Goal: Transaction & Acquisition: Purchase product/service

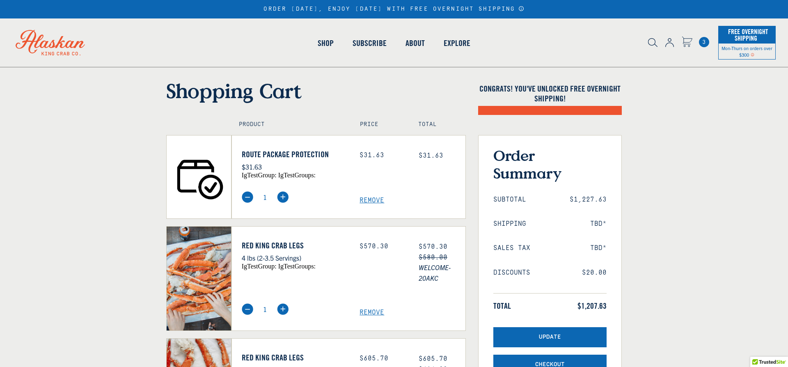
select select "40826592231503"
select select "40826730905679"
select select "40826592231503"
select select "40826730905679"
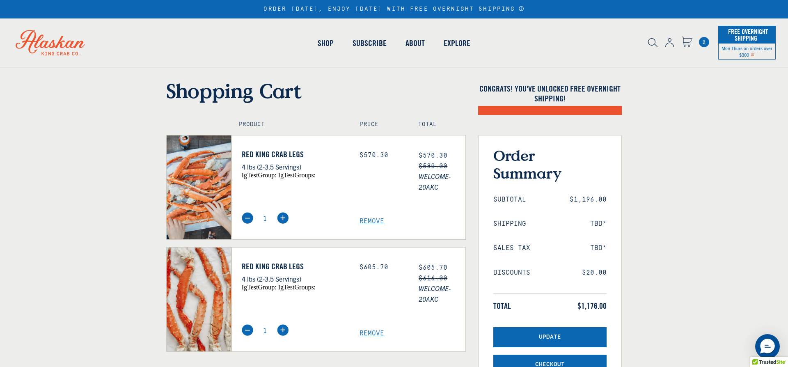
select select "40826592231503"
select select "40826730905679"
select select "40826592231503"
select select "40826730905679"
click at [373, 334] on span "Remove" at bounding box center [412, 333] width 106 height 8
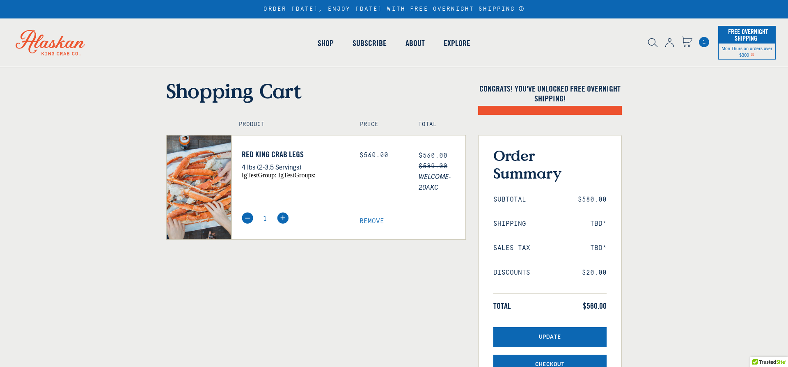
select select "40826592231503"
select select "40826730905679"
select select "40826592231503"
select select "40826730905679"
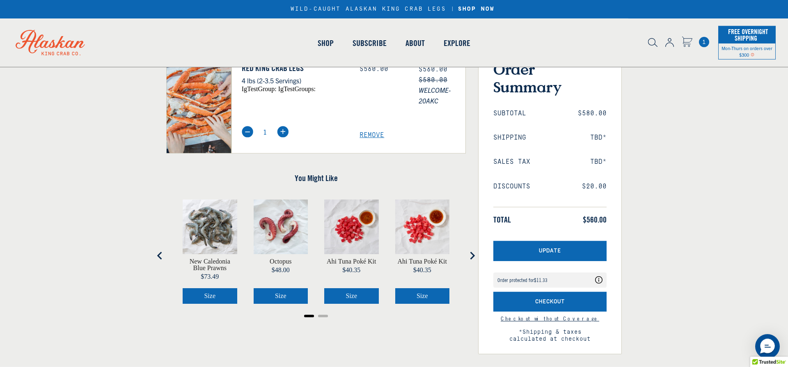
scroll to position [44, 0]
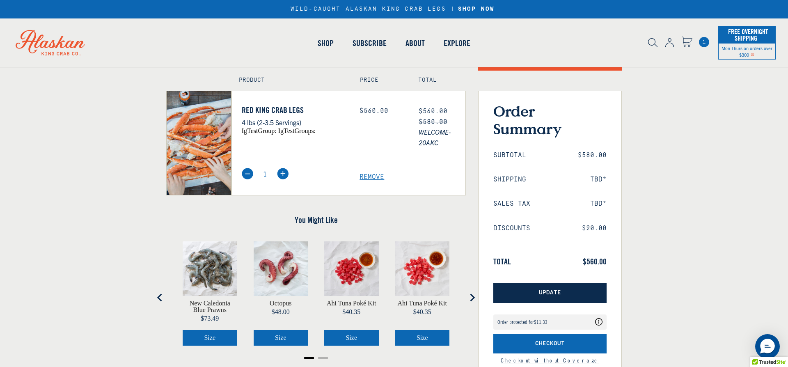
click at [548, 290] on span "Update" at bounding box center [550, 292] width 22 height 7
click at [542, 363] on span "*Shipping & taxes calculated at checkout" at bounding box center [549, 373] width 113 height 21
click at [563, 283] on button "Update" at bounding box center [549, 293] width 113 height 20
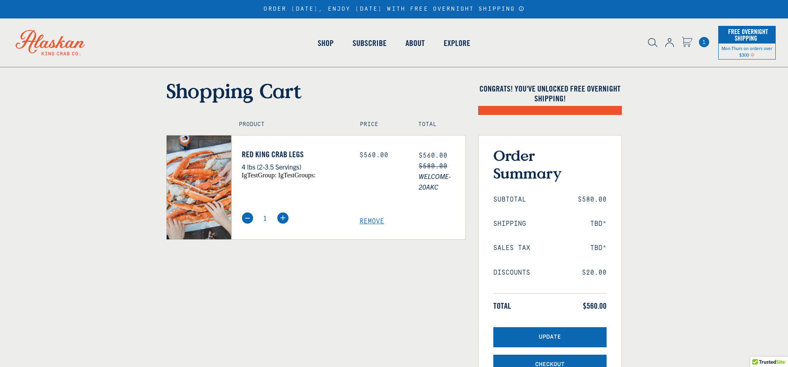
select select "40826592231503"
select select "40826730905679"
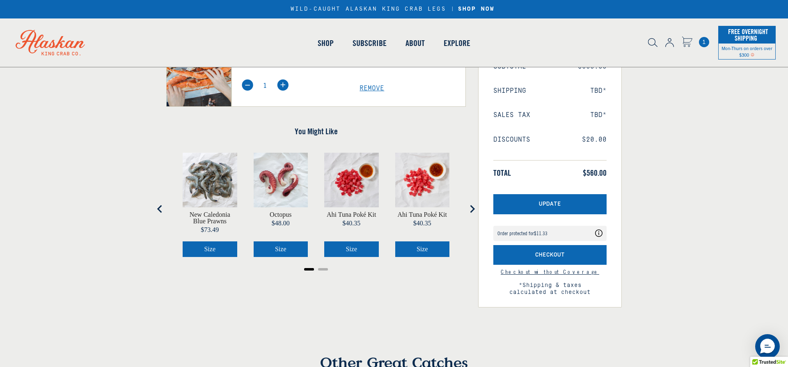
scroll to position [89, 0]
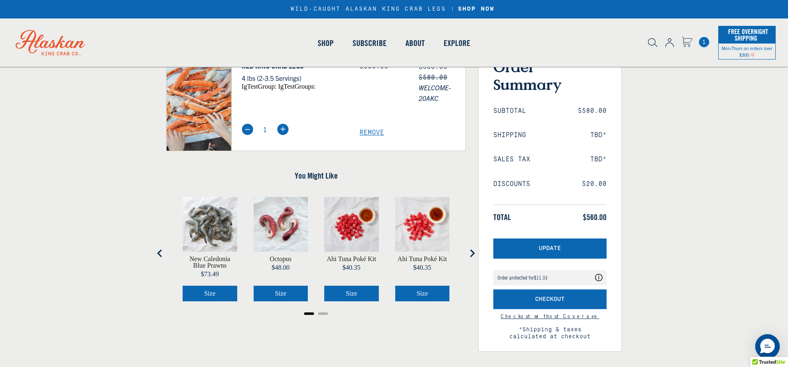
click at [599, 279] on icon "Coverage Options" at bounding box center [598, 277] width 7 height 7
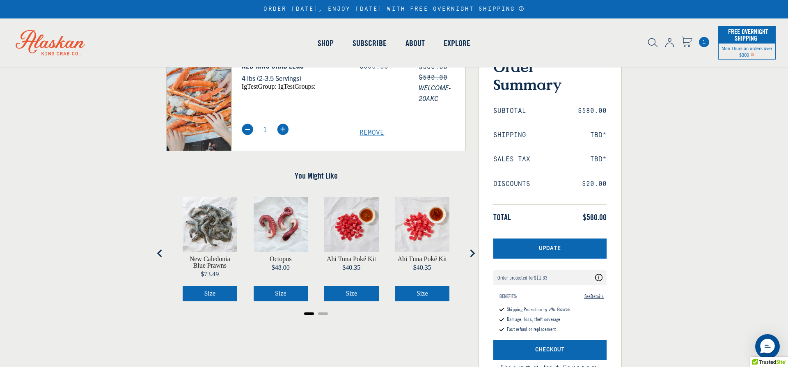
scroll to position [0, 0]
